Goal: Check status: Check status

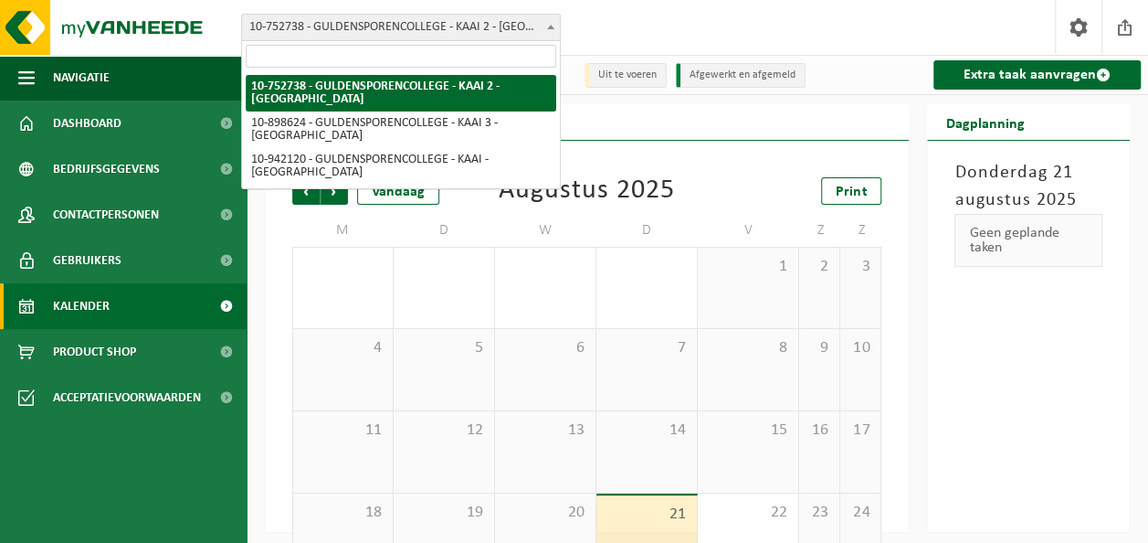
click at [555, 26] on span at bounding box center [551, 27] width 18 height 24
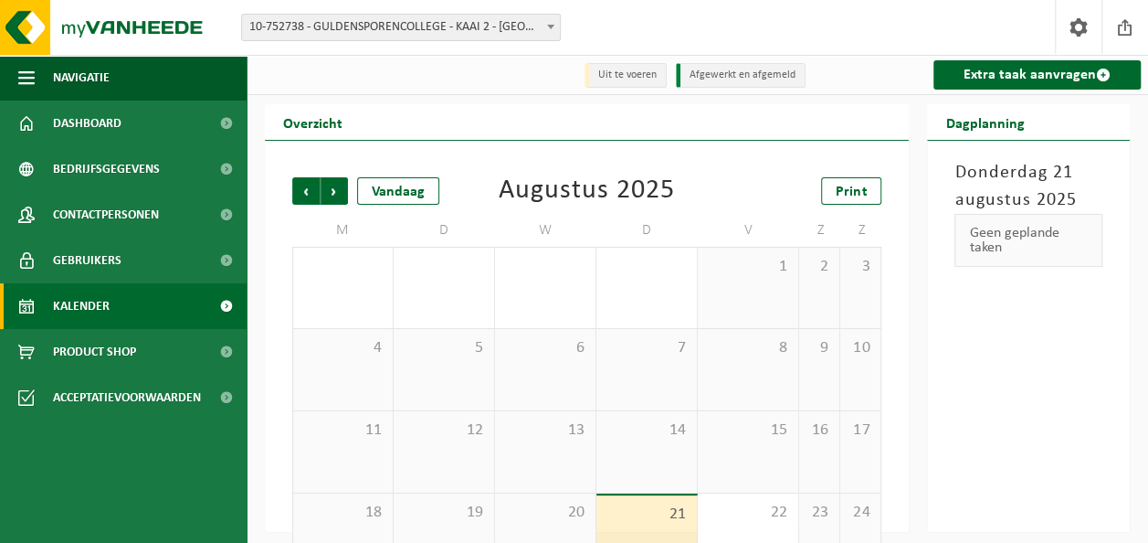
scroll to position [134, 0]
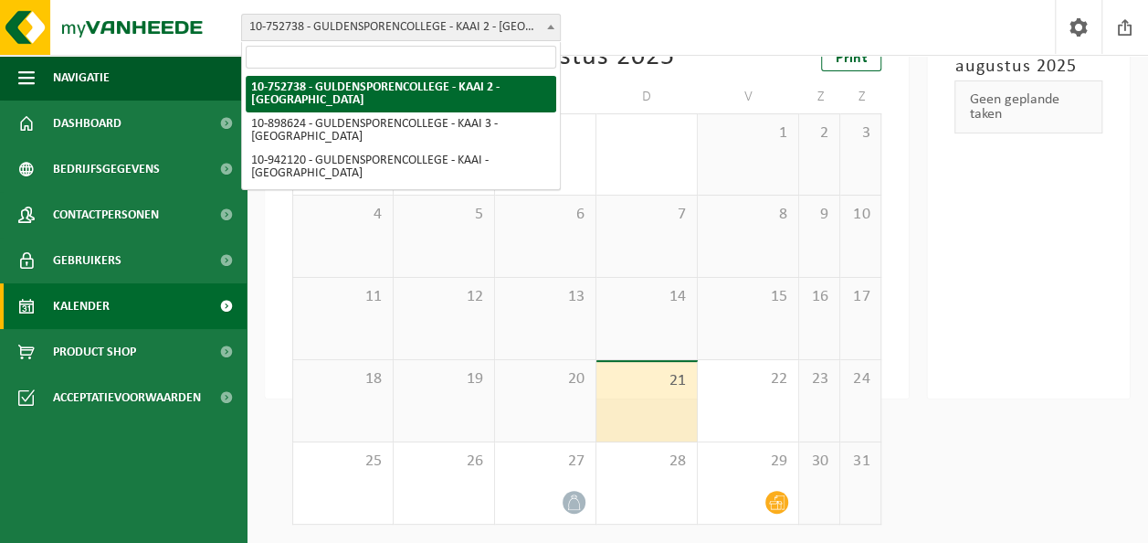
click at [555, 24] on span at bounding box center [551, 27] width 18 height 24
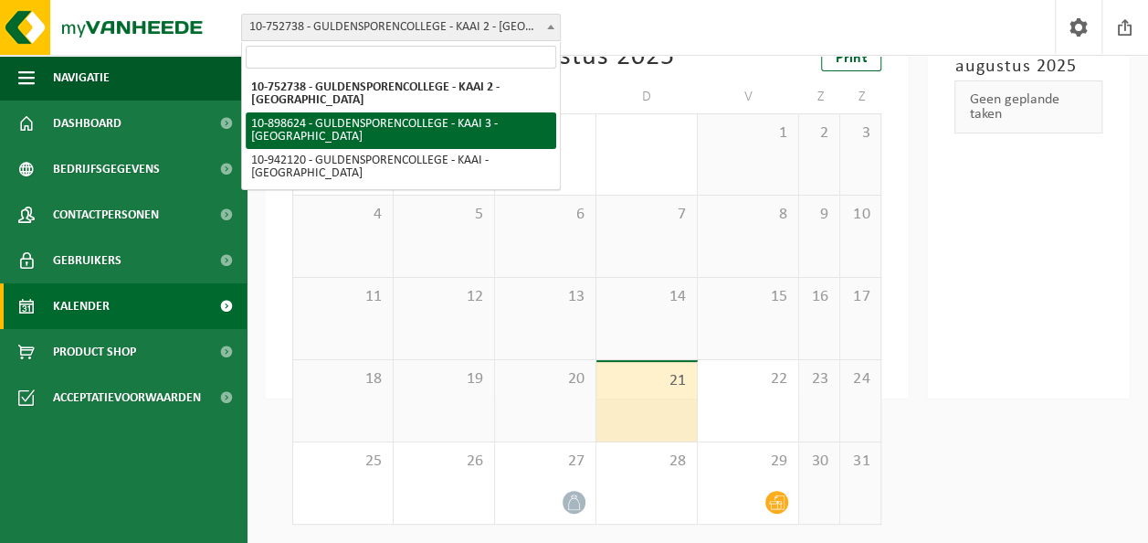
select select "118265"
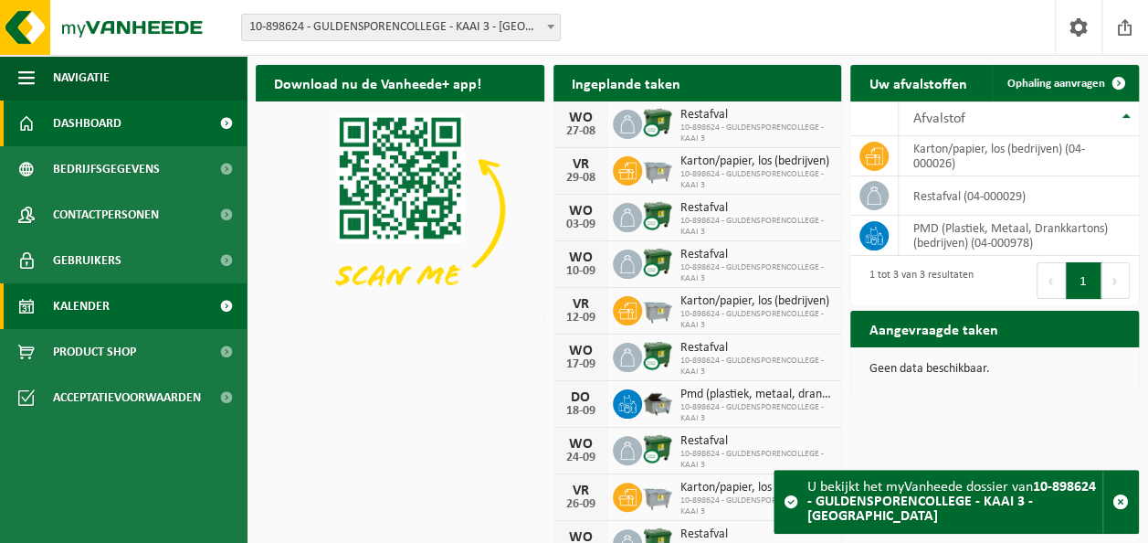
drag, startPoint x: 108, startPoint y: 317, endPoint x: 177, endPoint y: 304, distance: 70.6
click at [108, 317] on span "Kalender" at bounding box center [81, 306] width 57 height 46
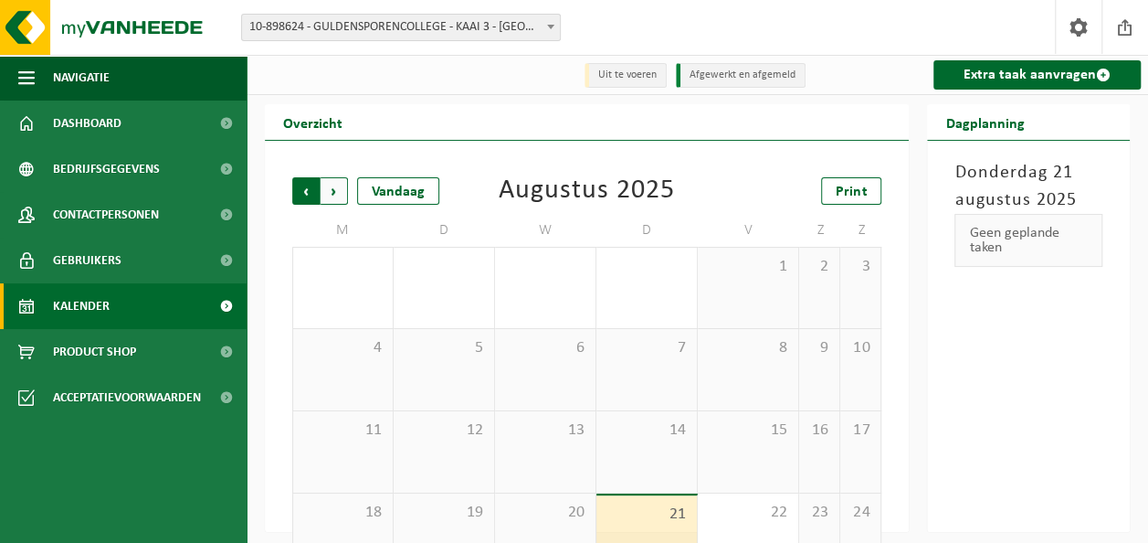
click at [336, 192] on span "Volgende" at bounding box center [334, 190] width 27 height 27
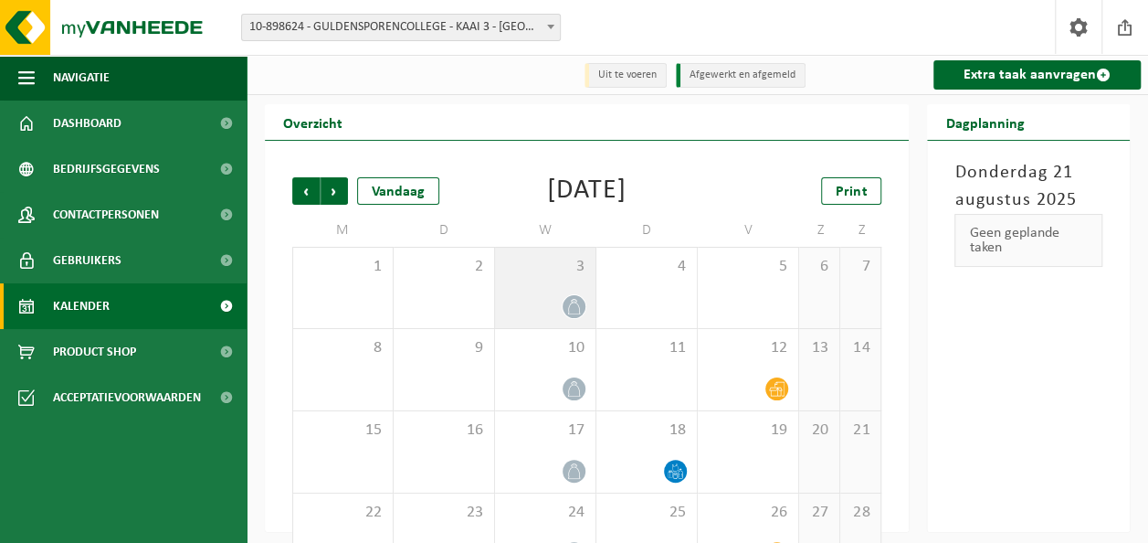
scroll to position [91, 0]
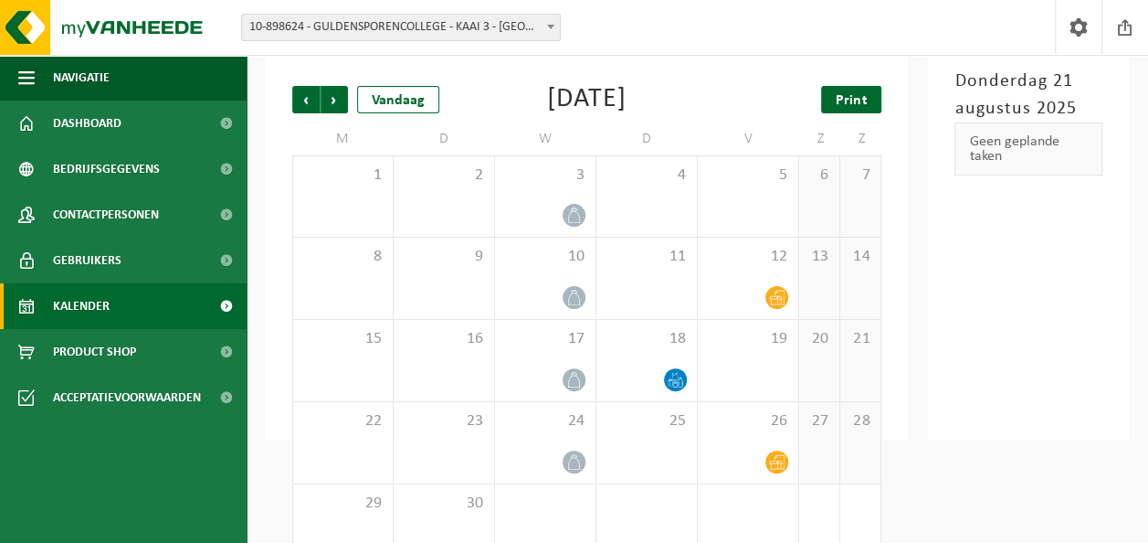
click at [861, 106] on span "Print" at bounding box center [851, 100] width 31 height 15
click at [338, 100] on span "Volgende" at bounding box center [334, 99] width 27 height 27
click at [828, 103] on link "Print" at bounding box center [851, 99] width 60 height 27
click at [342, 100] on span "Volgende" at bounding box center [334, 99] width 27 height 27
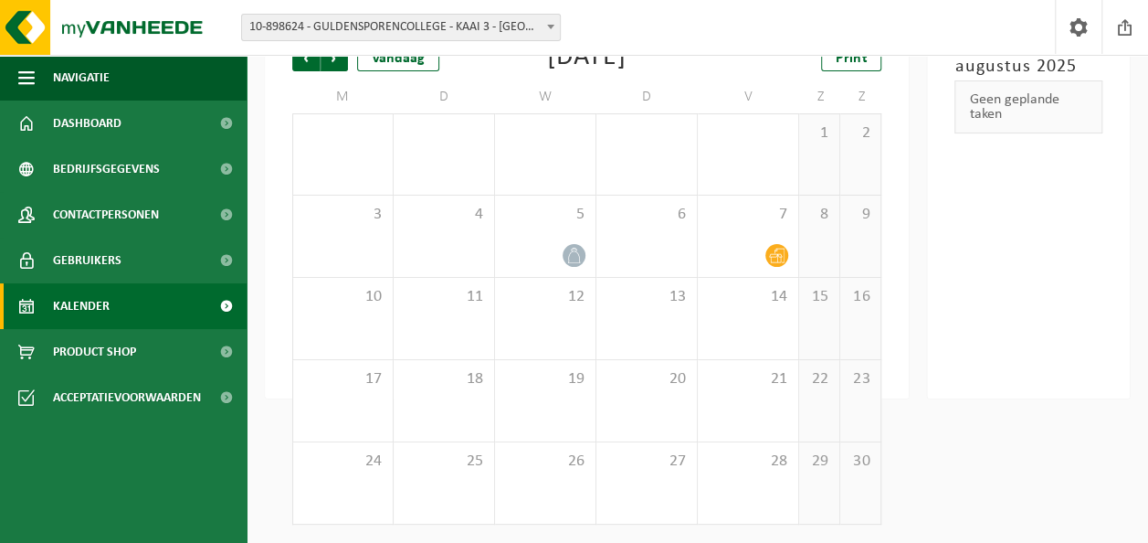
scroll to position [0, 0]
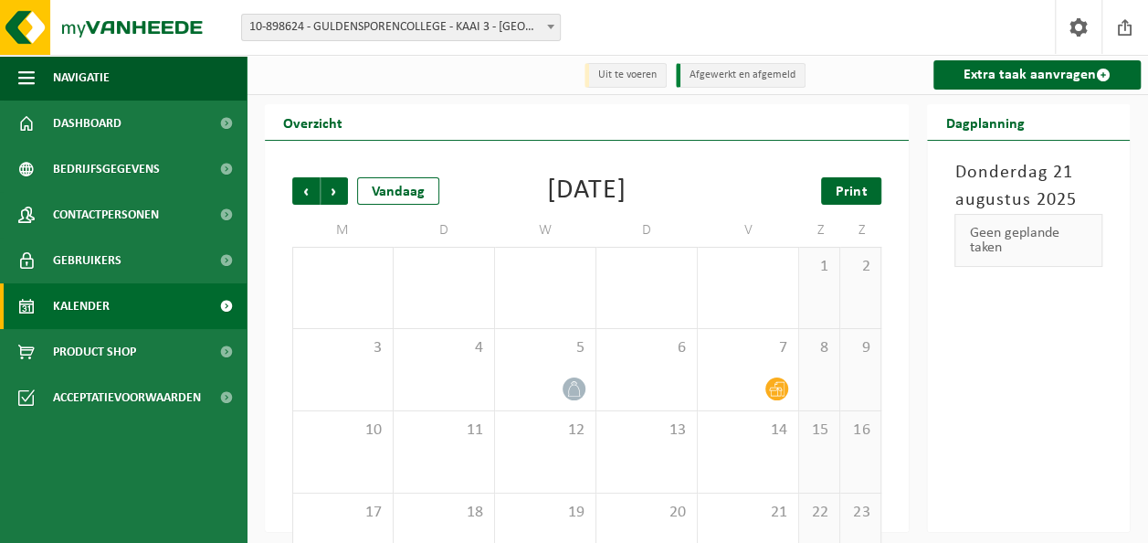
click at [850, 188] on span "Print" at bounding box center [851, 192] width 31 height 15
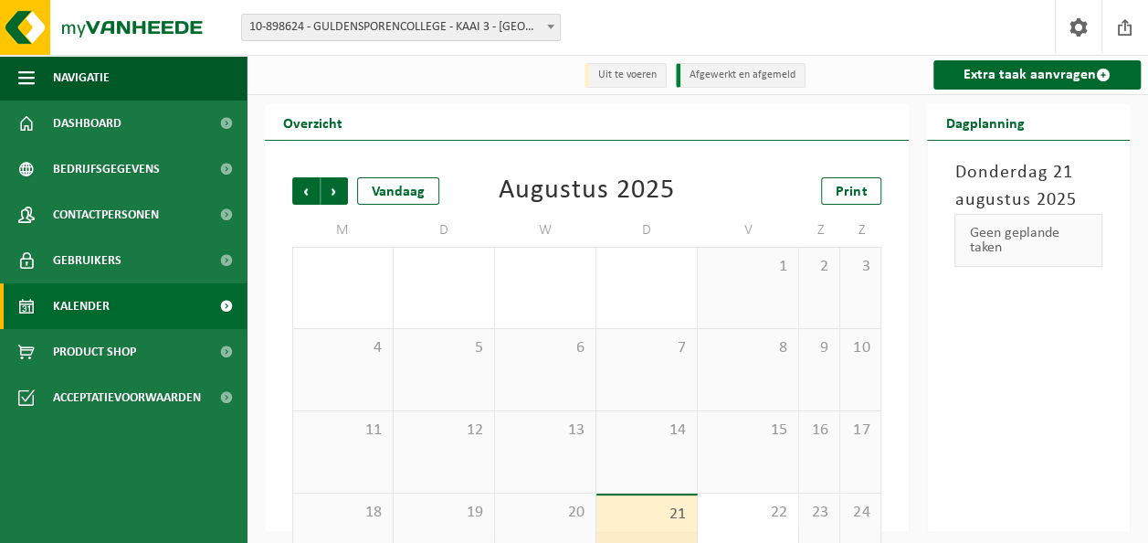
scroll to position [91, 0]
